Goal: Task Accomplishment & Management: Manage account settings

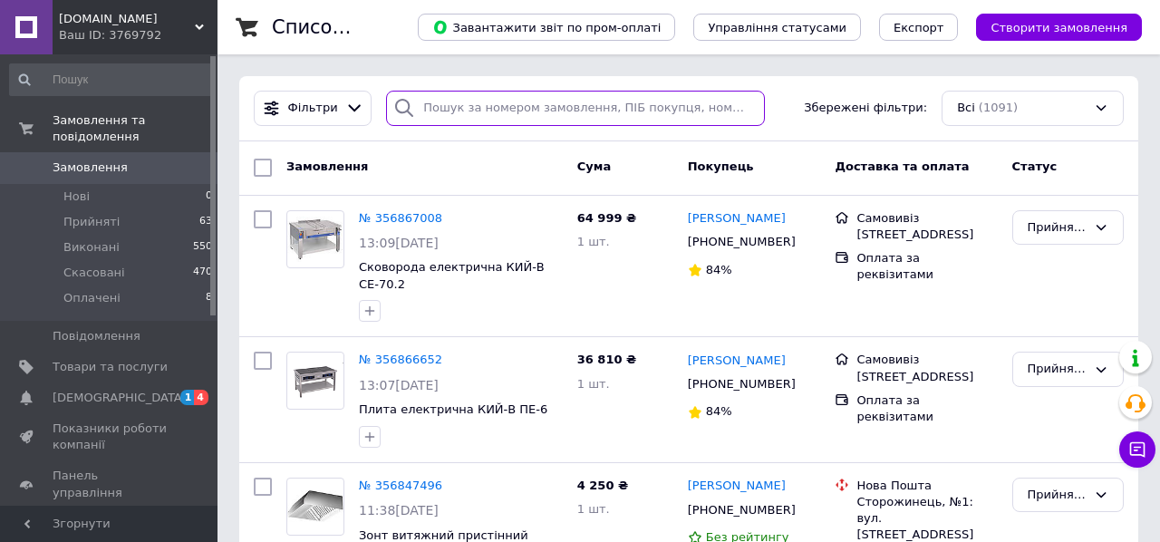
click at [470, 101] on input "search" at bounding box center [575, 108] width 379 height 35
paste input ""КОТЕЛ ХАРЧОВАРИЛЬНИЙ ЕЛЕКТРИЧНИЙ КХЕ-100 АРМ-ЕКО""
type input ""КОТЕЛ ХАРЧОВАРИЛЬНИЙ ЕЛЕКТРИЧНИЙ КХЕ-100 АРМ-ЕКО""
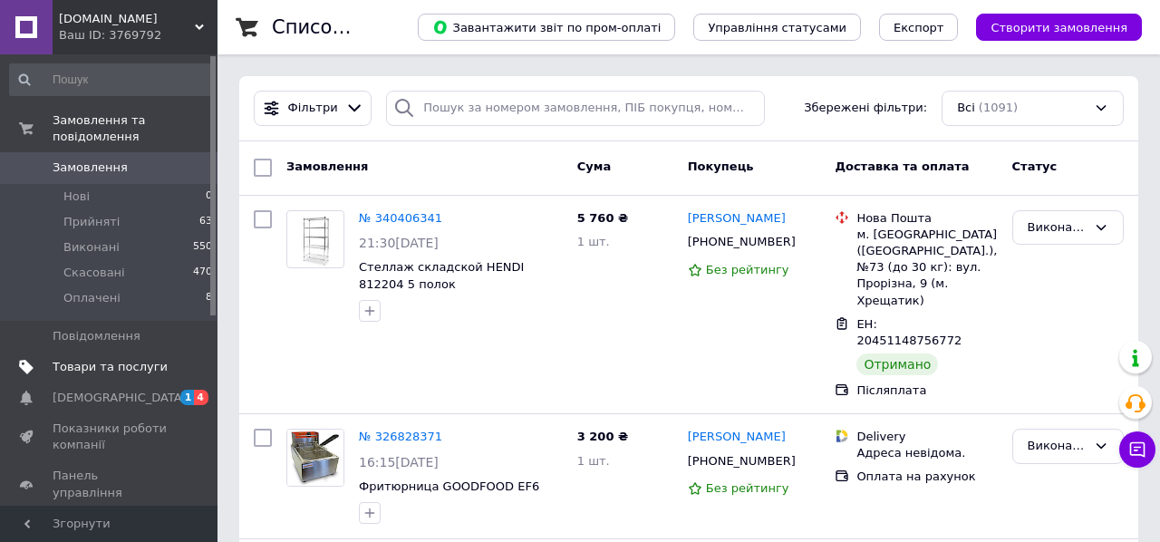
click at [100, 363] on span "Товари та послуги" at bounding box center [110, 367] width 115 height 16
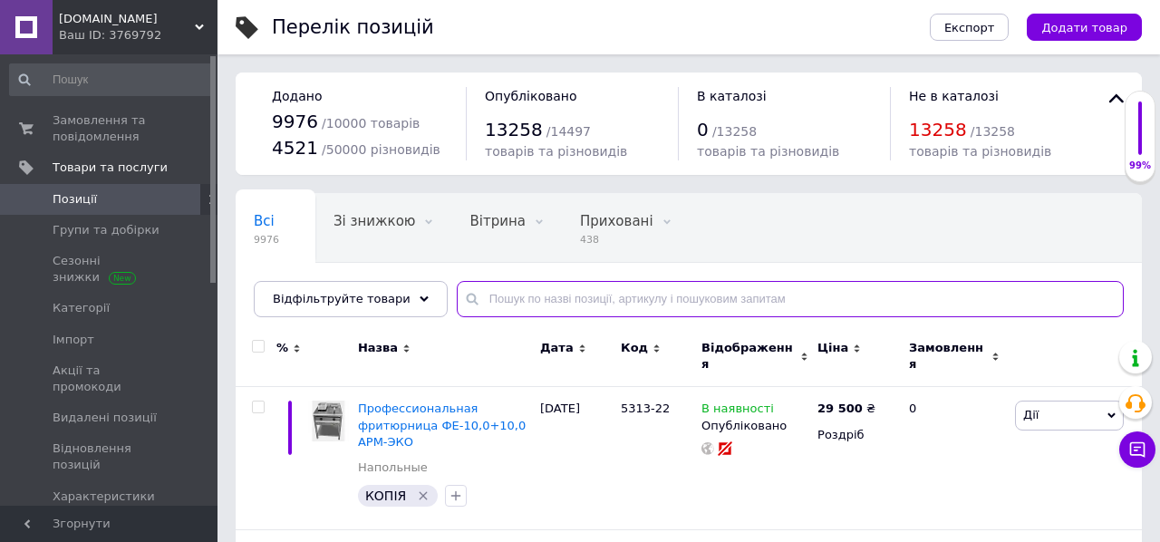
click at [607, 294] on input "text" at bounding box center [790, 299] width 667 height 36
paste input ""КОТЕЛ ХАРЧОВАРИЛЬНИЙ ЕЛЕКТРИЧНИЙ КХЕ-100 АРМ-ЕКО""
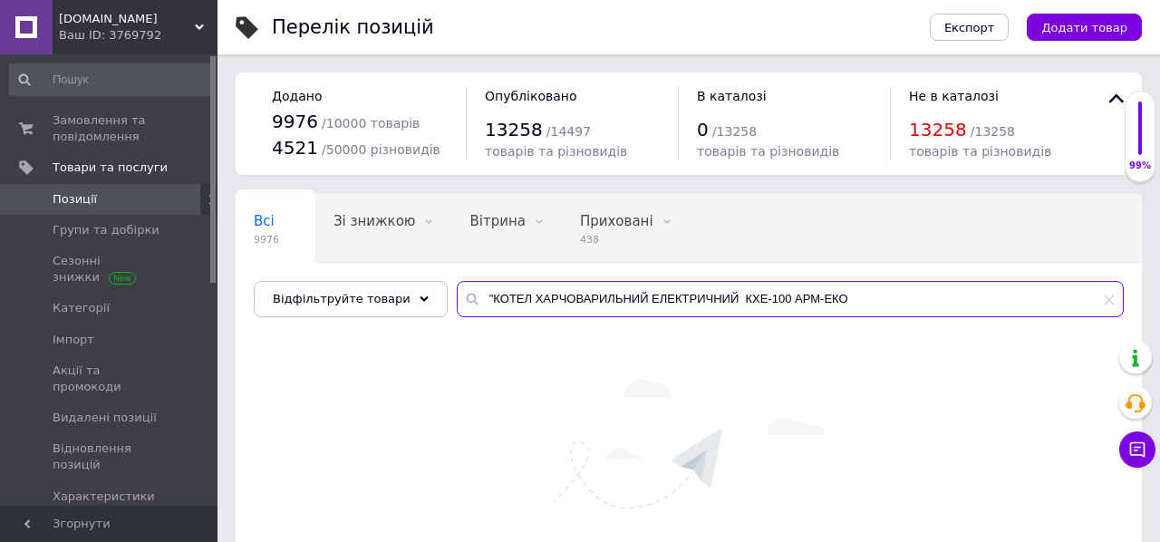
click at [478, 300] on input ""КОТЕЛ ХАРЧОВАРИЛЬНИЙ ЕЛЕКТРИЧНИЙ КХЕ-100 АРМ-ЕКО" at bounding box center [790, 299] width 667 height 36
drag, startPoint x: 723, startPoint y: 301, endPoint x: 380, endPoint y: 271, distance: 344.7
click at [380, 271] on div "Всі 9976 Зі знижкою 0 Видалити Редагувати Вітрина 0 Видалити Редагувати Прихова…" at bounding box center [689, 255] width 906 height 124
type input "КХЕ-100 АРМ-ЕКО"
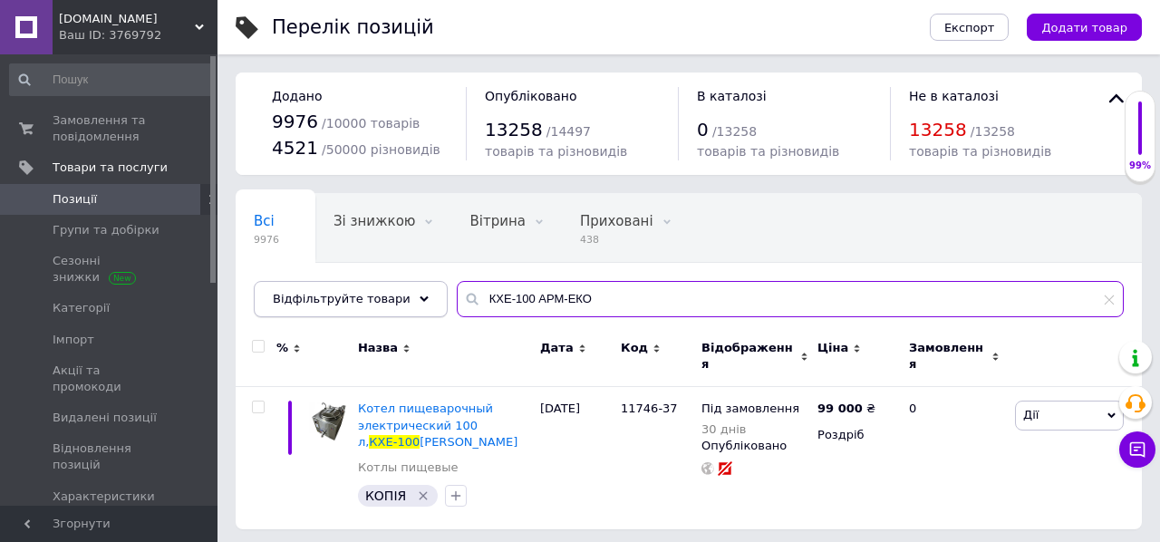
drag, startPoint x: 617, startPoint y: 296, endPoint x: 431, endPoint y: 295, distance: 185.7
click at [438, 295] on div "Всі 9976 Зі знижкою 0 Видалити Редагувати Вітрина 0 Видалити Редагувати Прихова…" at bounding box center [689, 255] width 906 height 124
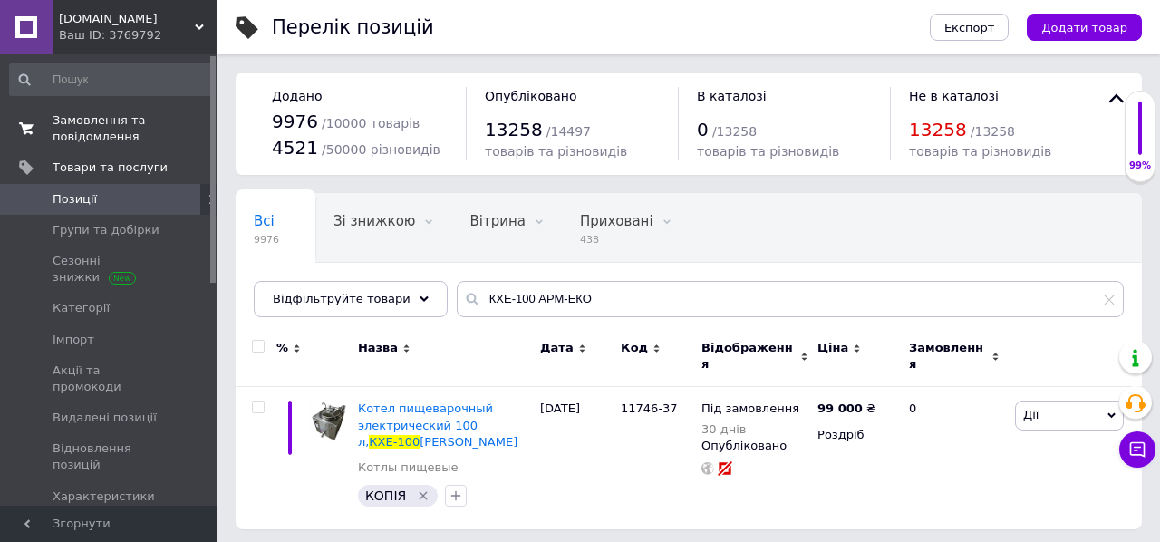
click at [93, 133] on span "Замовлення та повідомлення" at bounding box center [110, 128] width 115 height 33
